Goal: Information Seeking & Learning: Learn about a topic

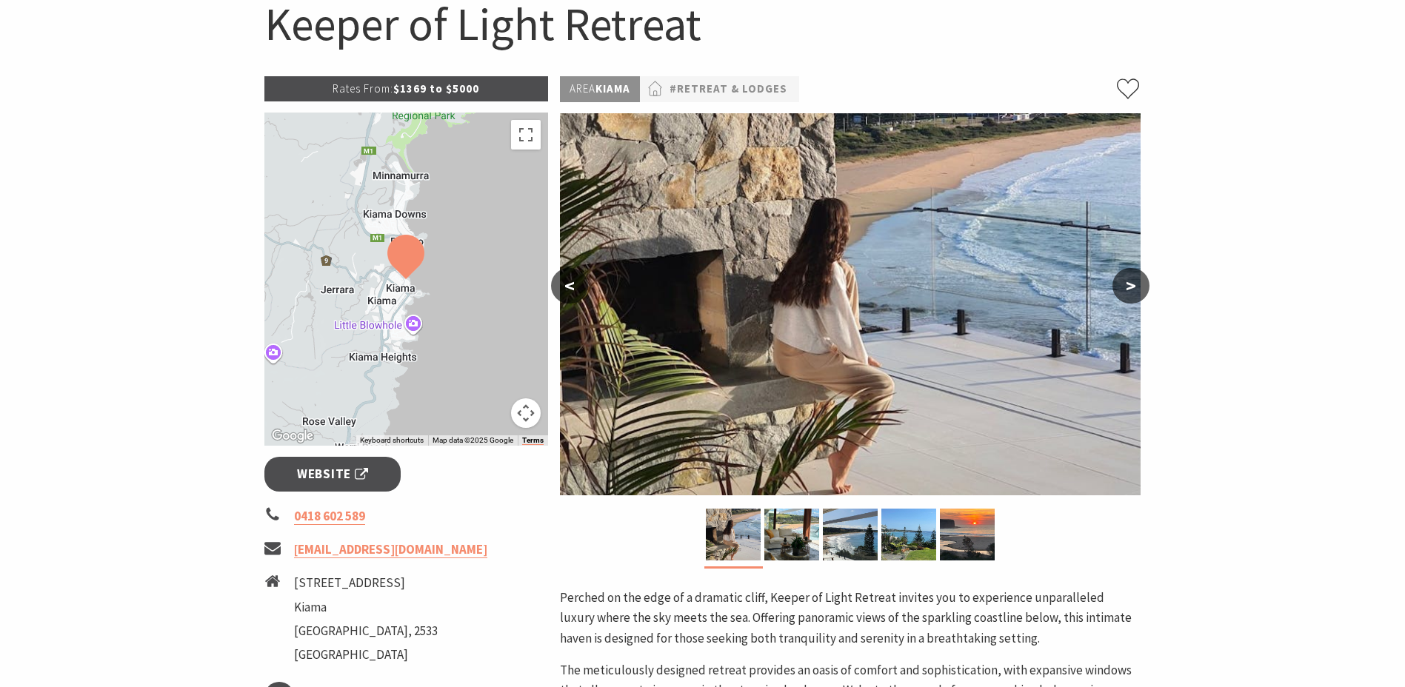
scroll to position [160, 0]
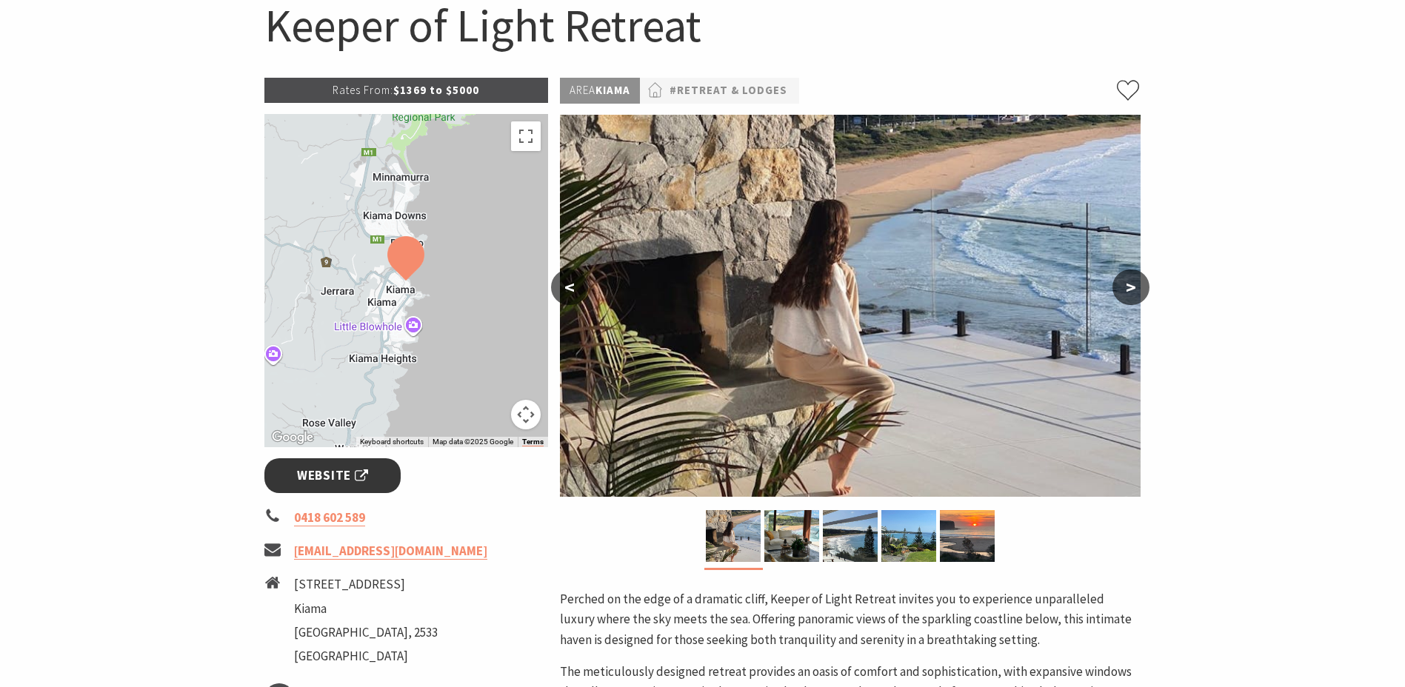
click at [352, 476] on span "Website" at bounding box center [332, 476] width 71 height 20
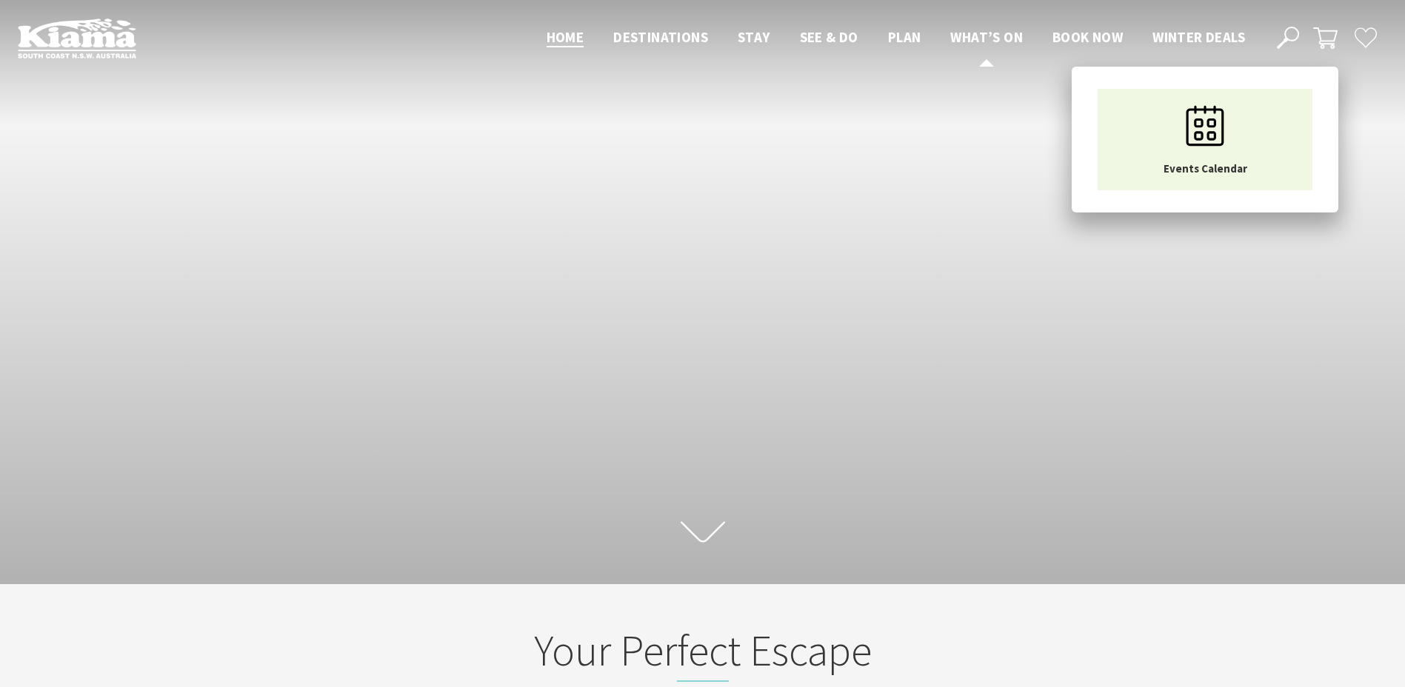
scroll to position [239, 1416]
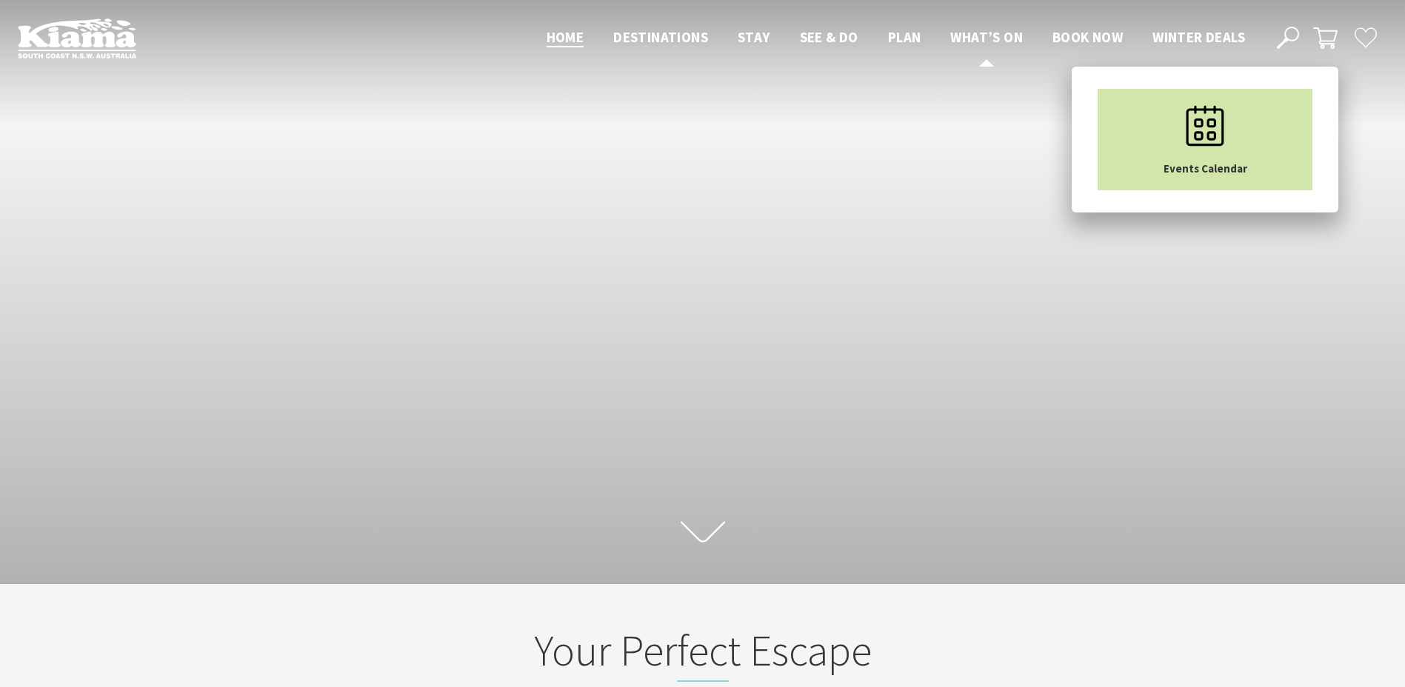
click at [1140, 127] on link "Events Calendar" at bounding box center [1204, 139] width 215 height 101
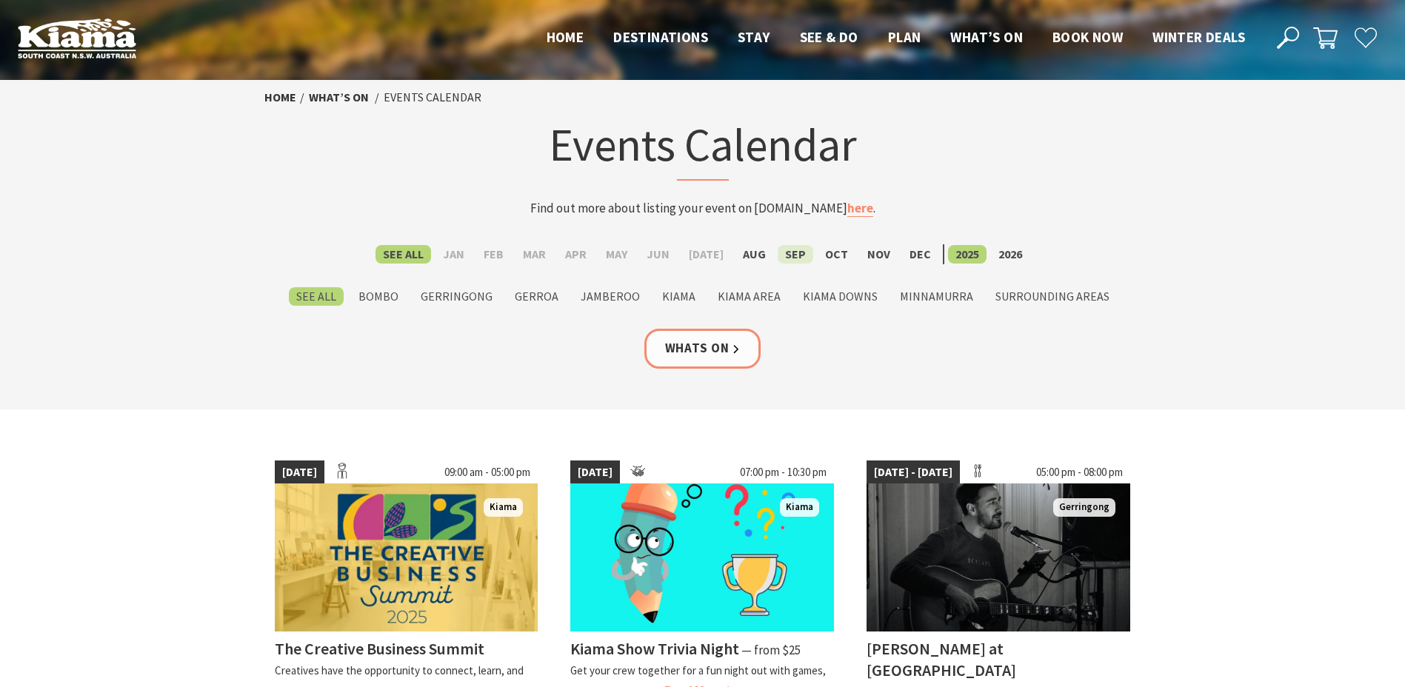
click at [790, 259] on label "Sep" at bounding box center [796, 254] width 36 height 19
click at [0, 0] on input "Sep" at bounding box center [0, 0] width 0 height 0
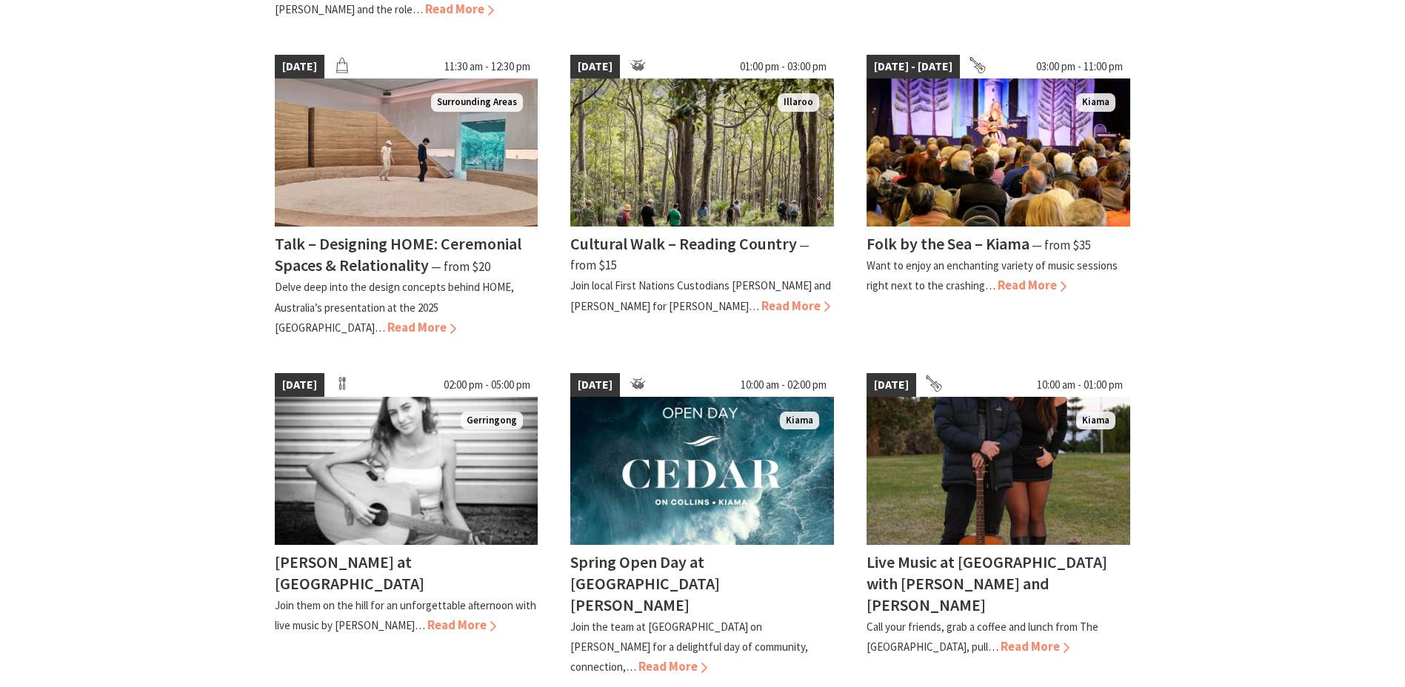
scroll to position [1111, 0]
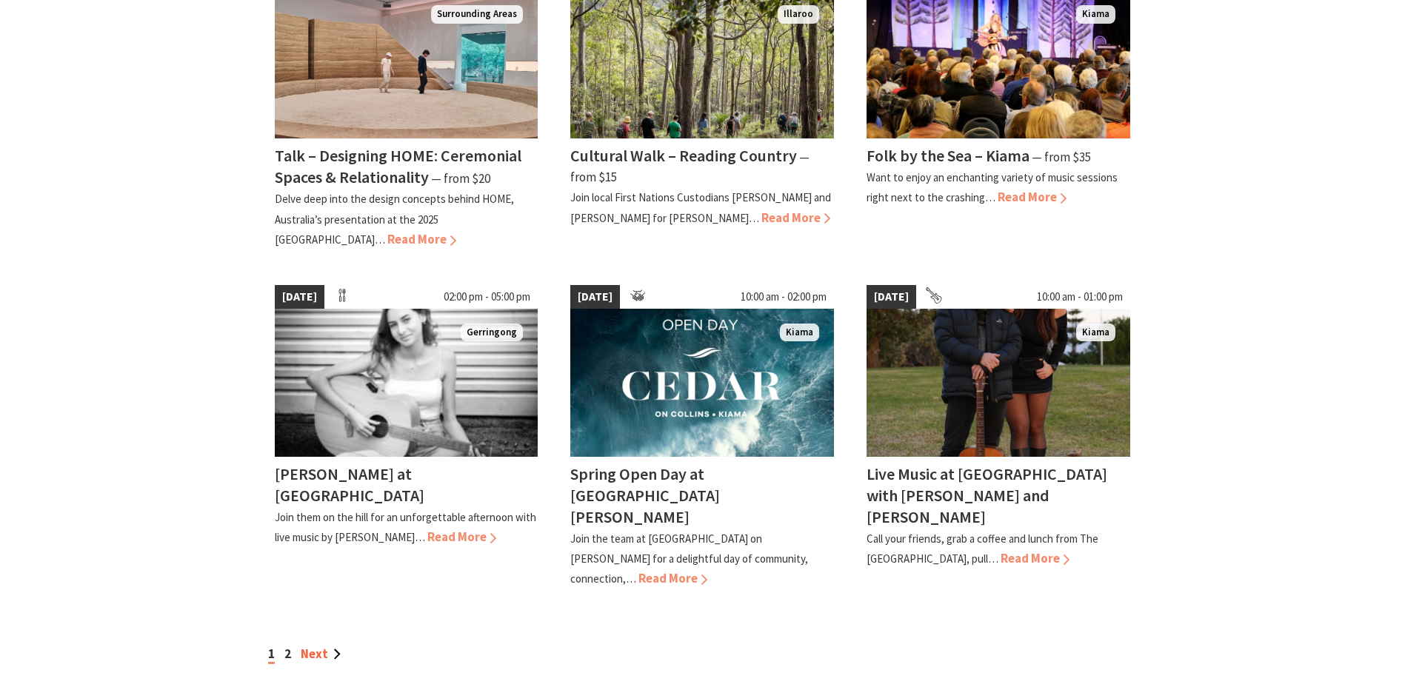
click at [310, 646] on link "Next" at bounding box center [321, 654] width 40 height 16
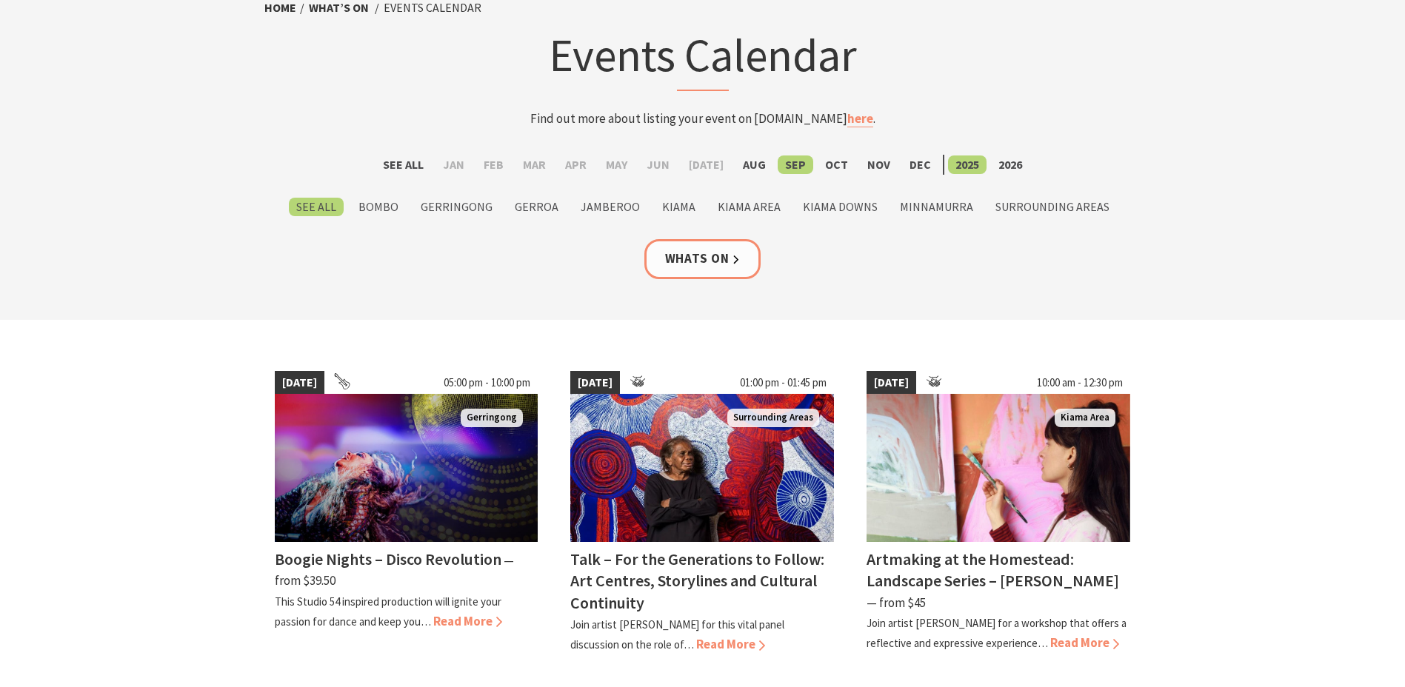
scroll to position [74, 0]
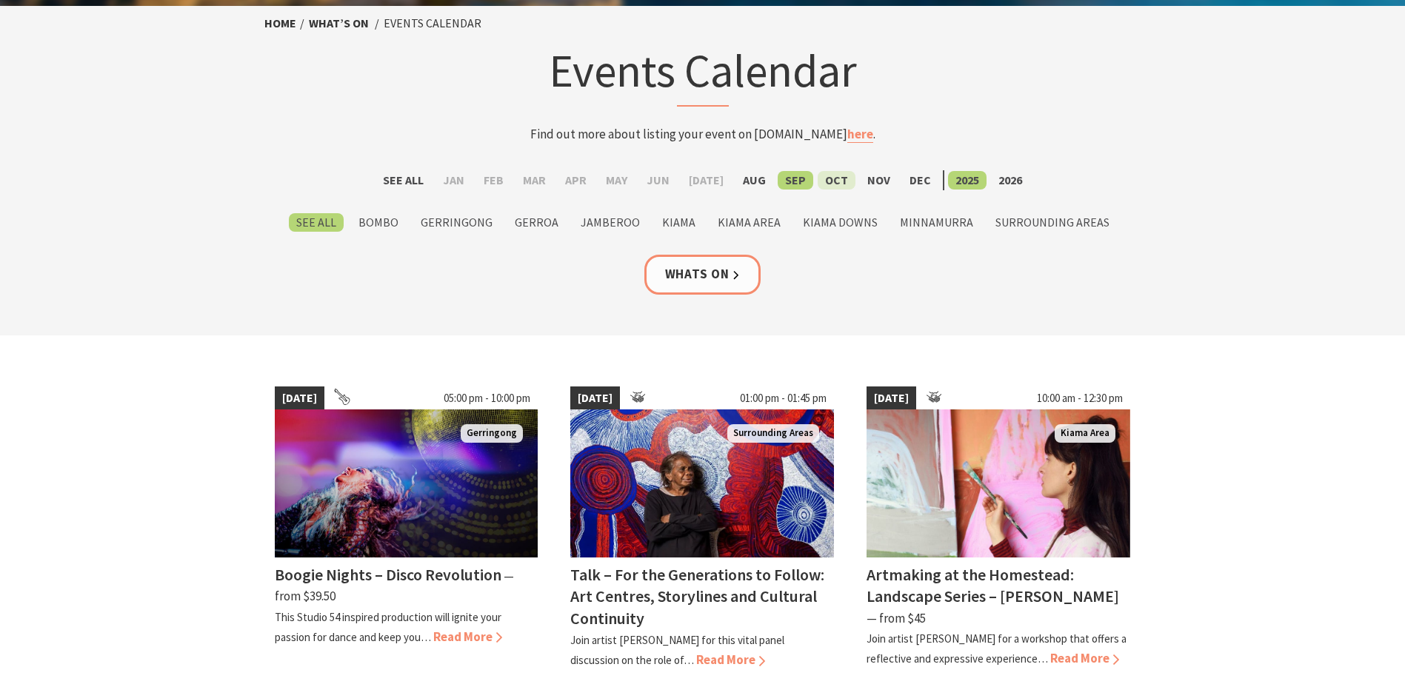
click at [818, 180] on label "Oct" at bounding box center [837, 180] width 38 height 19
click at [0, 0] on input "Oct" at bounding box center [0, 0] width 0 height 0
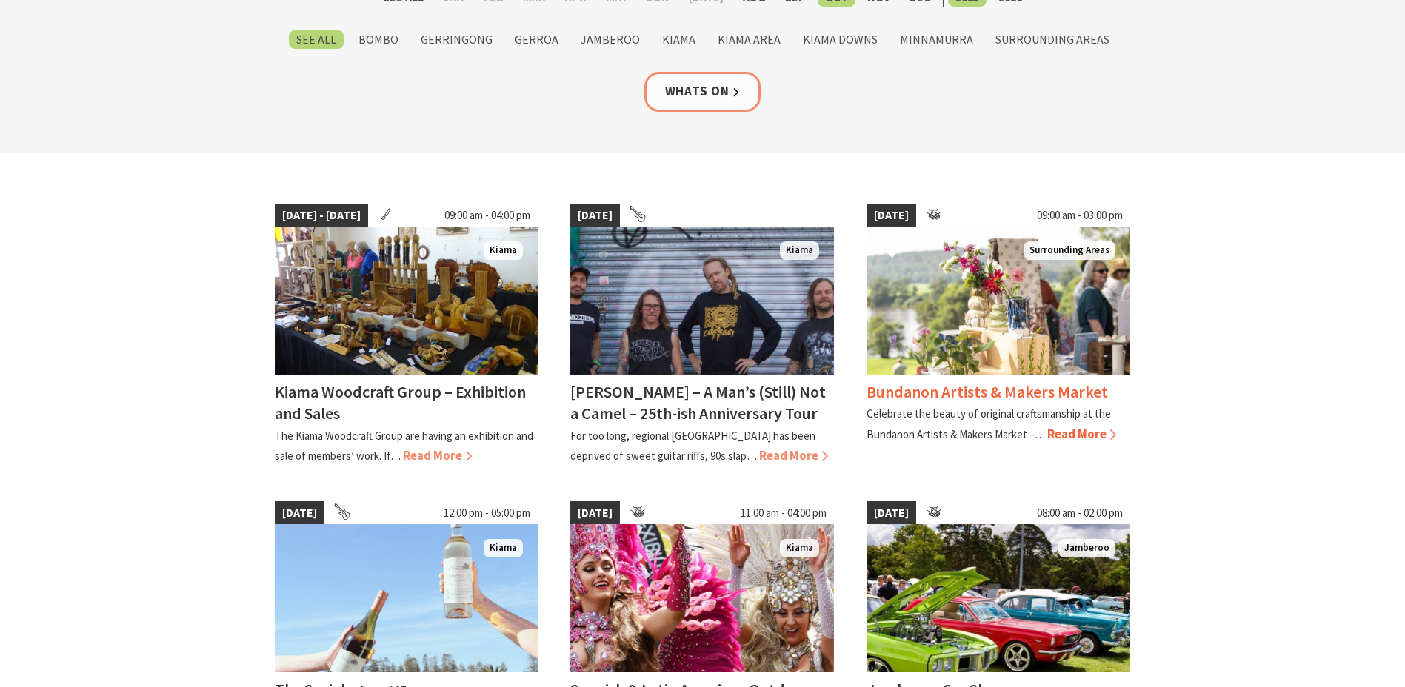
scroll to position [296, 0]
